Goal: Task Accomplishment & Management: Complete application form

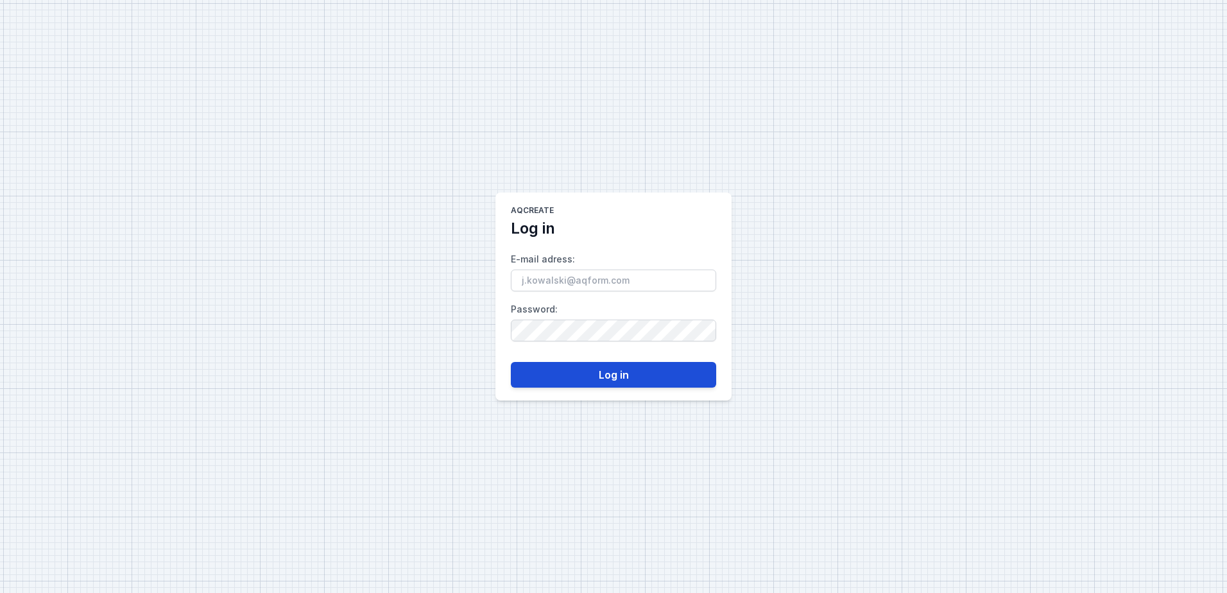
type input "[PERSON_NAME][EMAIL_ADDRESS][PERSON_NAME][DOMAIN_NAME]"
click at [568, 363] on button "Log in" at bounding box center [613, 375] width 205 height 26
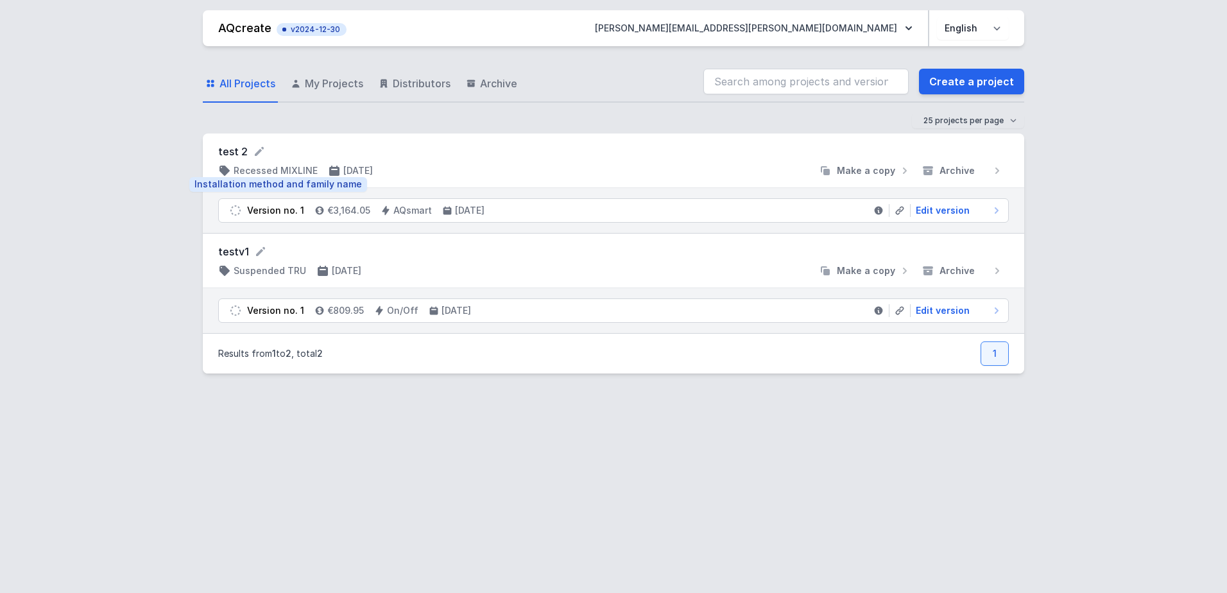
click at [296, 175] on h4 "Recessed MIXLINE" at bounding box center [276, 170] width 84 height 13
click at [235, 146] on form "test 2" at bounding box center [613, 151] width 791 height 15
click at [261, 157] on icon at bounding box center [259, 151] width 13 height 13
click at [676, 167] on div at bounding box center [598, 172] width 431 height 13
click at [997, 166] on icon "submit" at bounding box center [999, 170] width 13 height 13
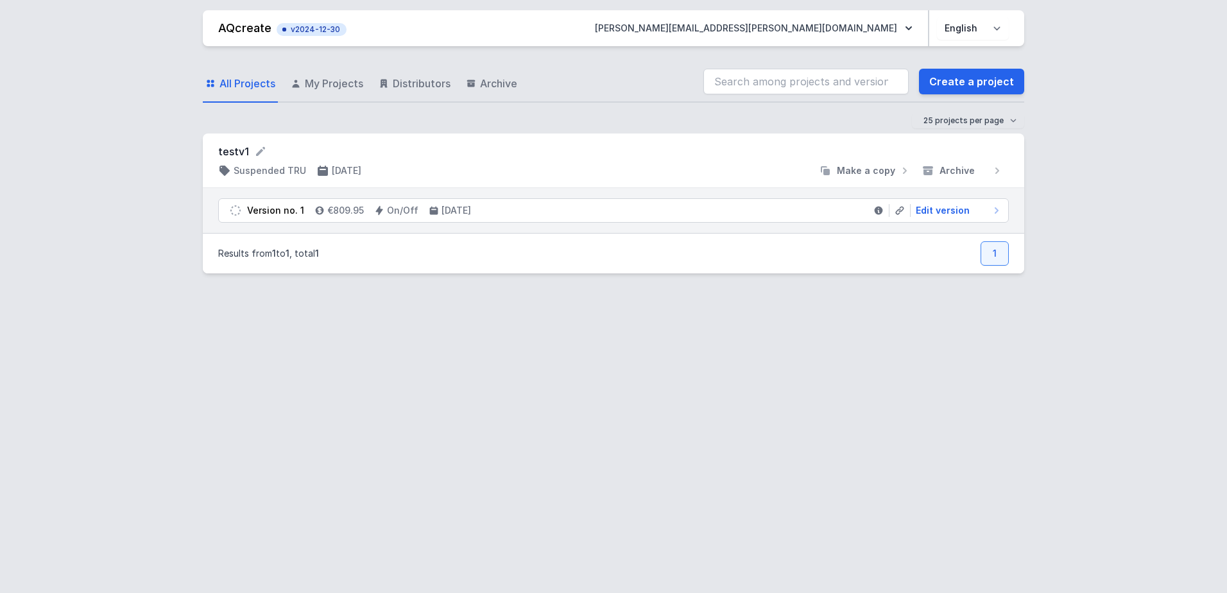
click at [247, 149] on form "testv1" at bounding box center [613, 151] width 791 height 15
click at [226, 158] on form "testv1" at bounding box center [613, 151] width 791 height 15
click at [248, 87] on span "All Projects" at bounding box center [247, 83] width 56 height 15
click at [261, 148] on icon at bounding box center [260, 151] width 9 height 9
click at [479, 183] on div "testv1 Suspended TRU [DATE] Make a copy Archive" at bounding box center [613, 160] width 821 height 55
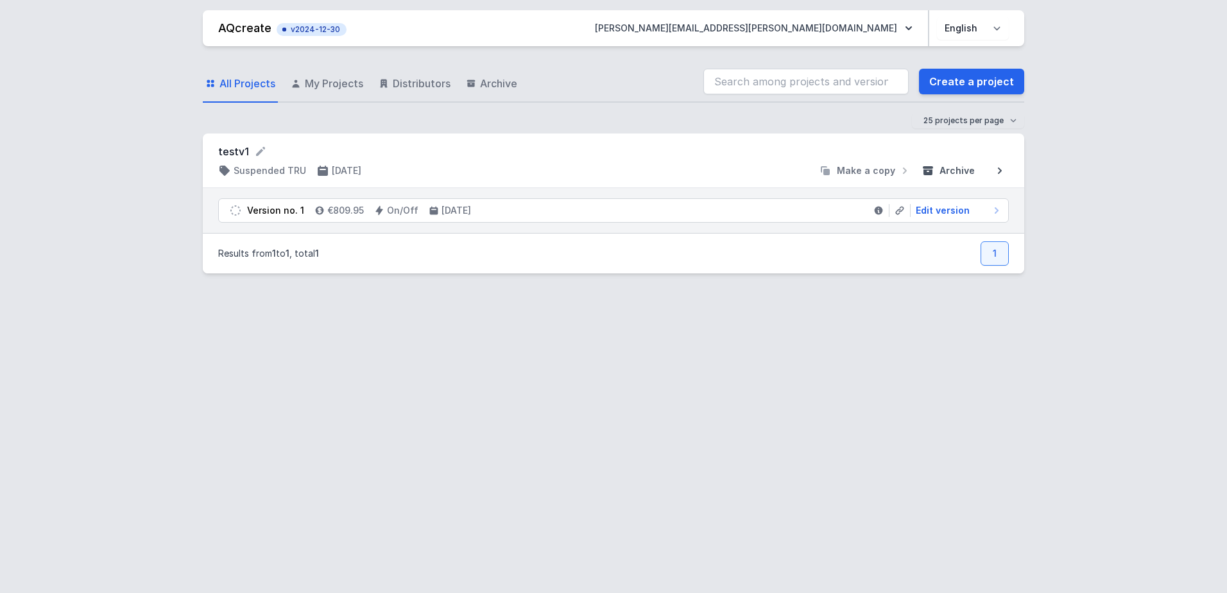
click at [1000, 171] on icon "submit" at bounding box center [999, 170] width 13 height 13
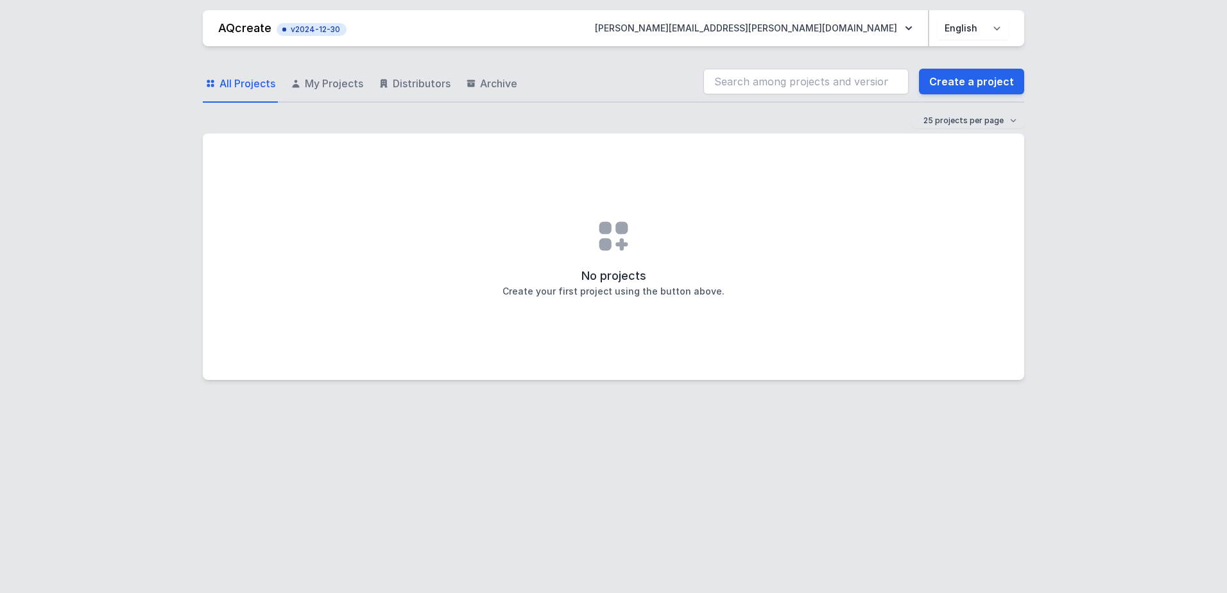
click at [473, 228] on div "No projects Create your first project using the button above." at bounding box center [613, 256] width 821 height 246
click at [983, 89] on link "Create a project" at bounding box center [971, 82] width 105 height 26
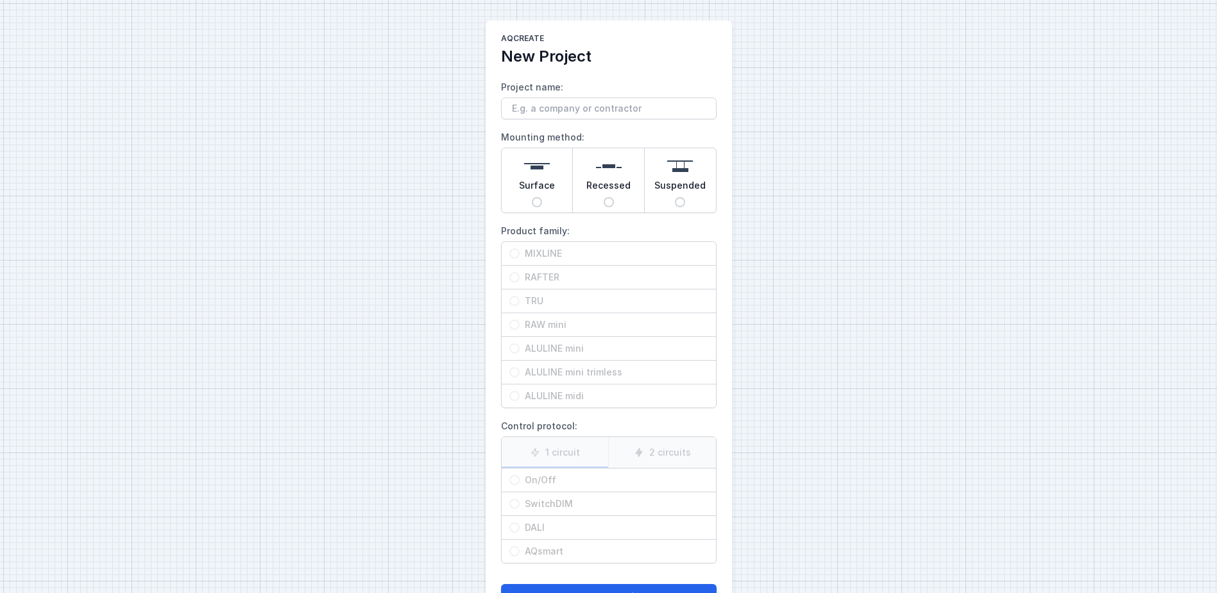
click at [585, 204] on div "Recessed" at bounding box center [608, 180] width 71 height 64
click at [604, 204] on input "Recessed" at bounding box center [609, 202] width 10 height 10
radio input "true"
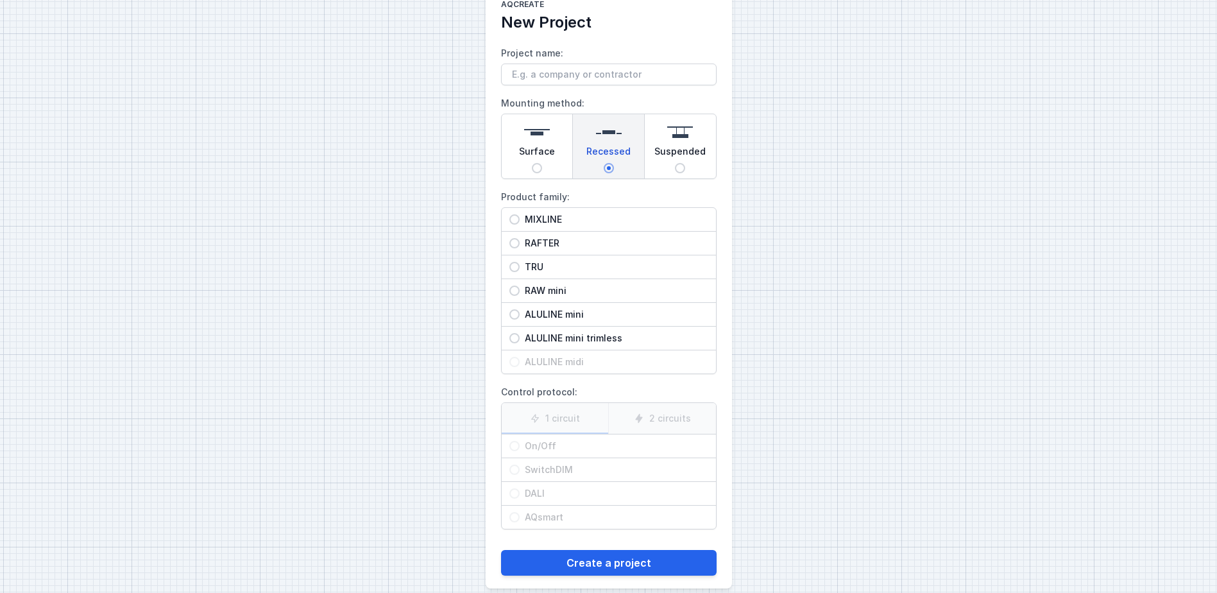
scroll to position [50, 0]
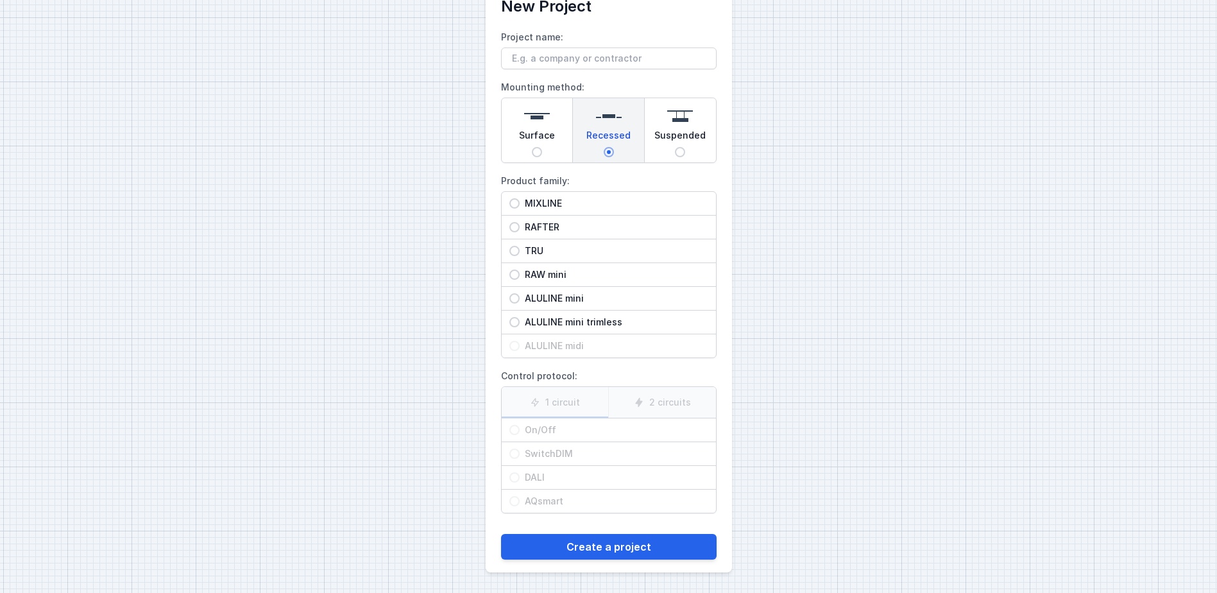
click at [551, 274] on span "RAW mini" at bounding box center [614, 274] width 189 height 13
click at [520, 274] on input "RAW mini" at bounding box center [515, 275] width 10 height 10
radio input "true"
click at [601, 250] on span "TRU" at bounding box center [614, 251] width 189 height 13
click at [520, 250] on input "TRU" at bounding box center [515, 251] width 10 height 10
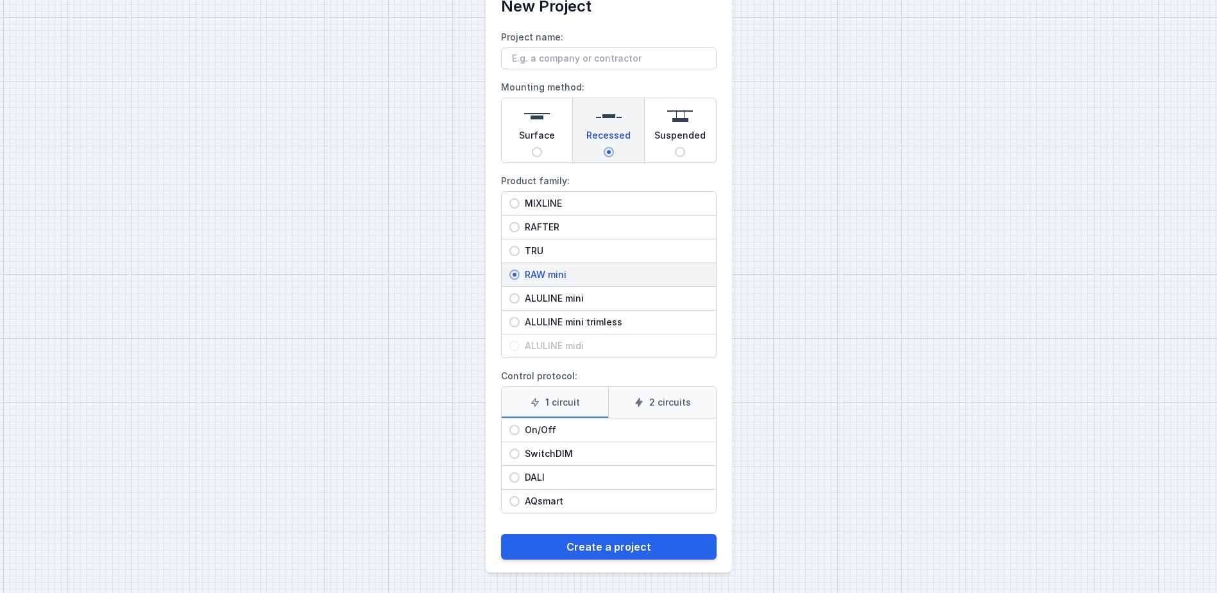
radio input "true"
